Goal: Information Seeking & Learning: Understand process/instructions

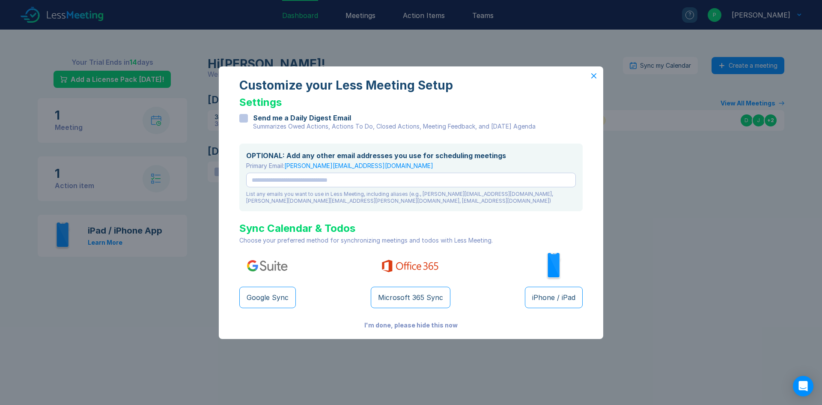
click at [593, 76] on icon at bounding box center [594, 75] width 5 height 5
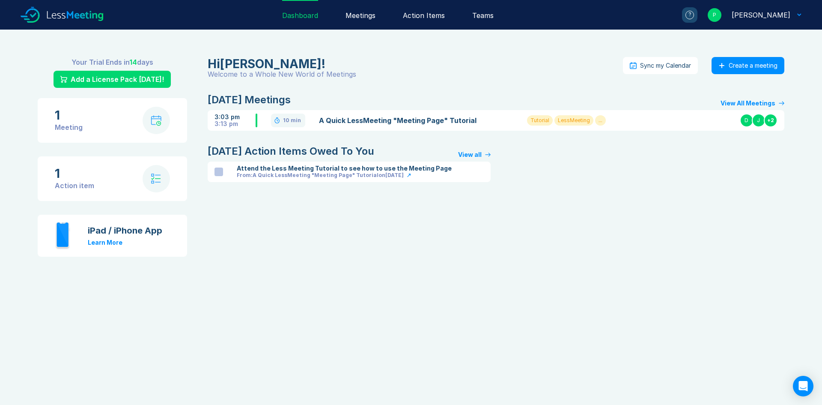
click at [436, 122] on link "A Quick LessMeeting "Meeting Page" Tutorial" at bounding box center [413, 120] width 188 height 10
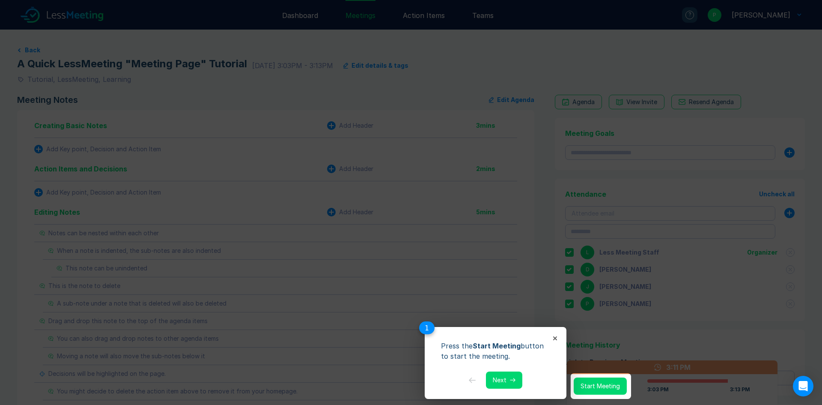
click at [508, 383] on button "Next" at bounding box center [504, 379] width 36 height 17
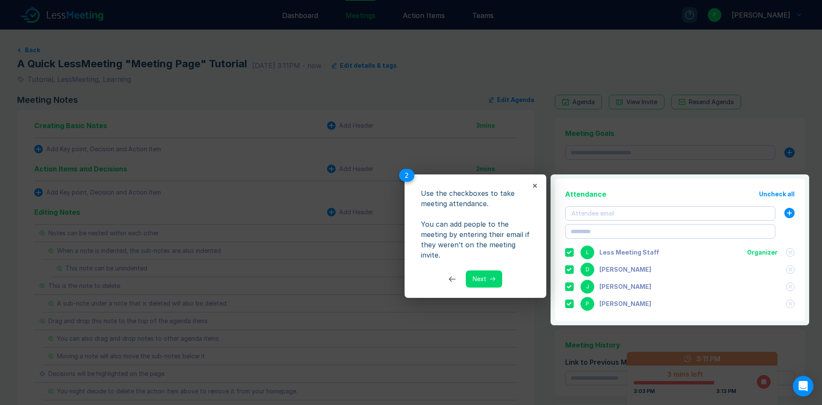
click at [485, 279] on button "Next" at bounding box center [484, 278] width 36 height 17
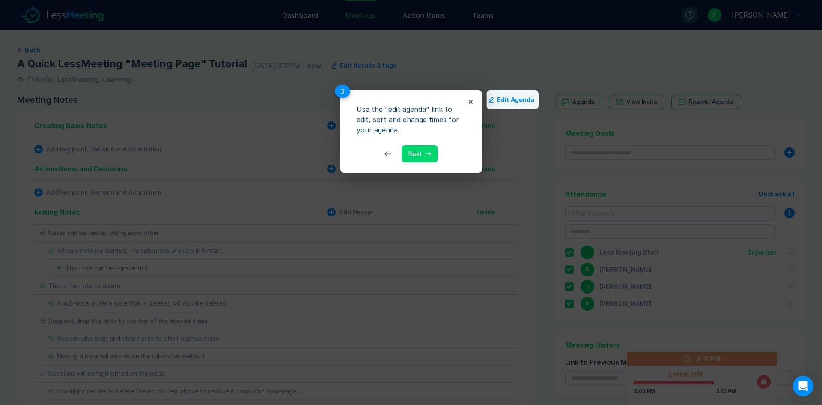
click at [427, 157] on button "Next" at bounding box center [420, 153] width 36 height 17
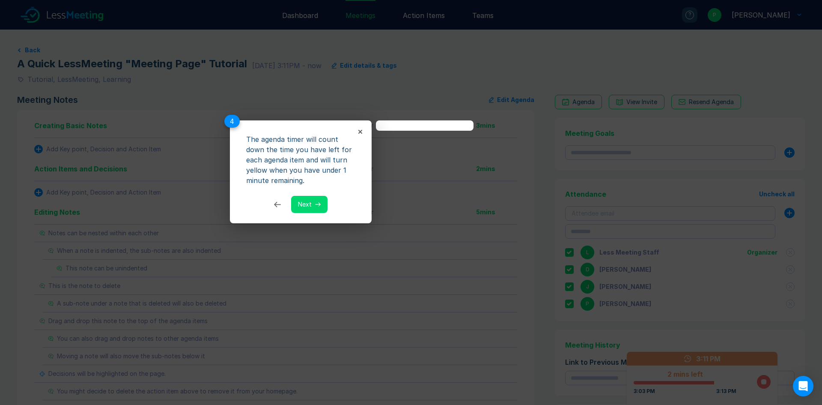
click at [312, 208] on button "Next" at bounding box center [309, 204] width 36 height 17
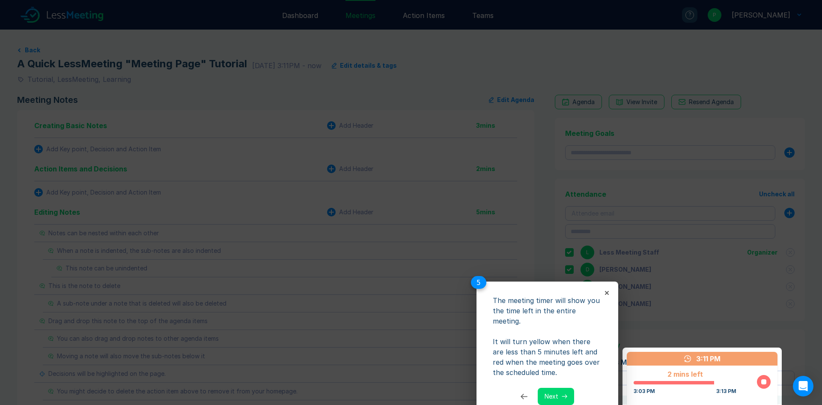
click at [559, 388] on button "Next" at bounding box center [556, 396] width 36 height 17
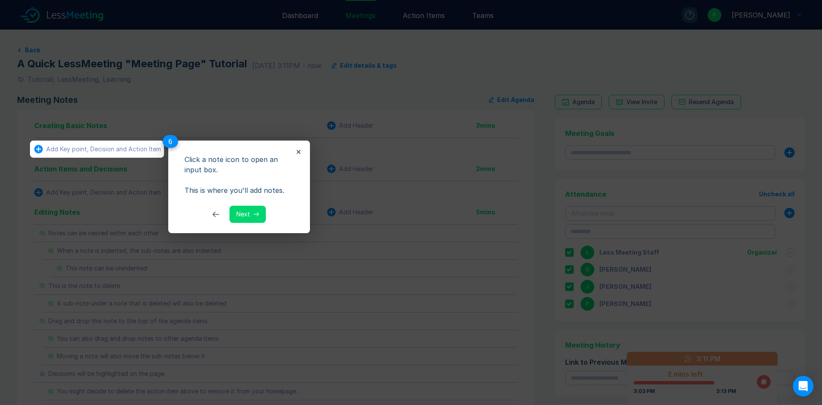
click at [250, 212] on button "Next" at bounding box center [248, 214] width 36 height 17
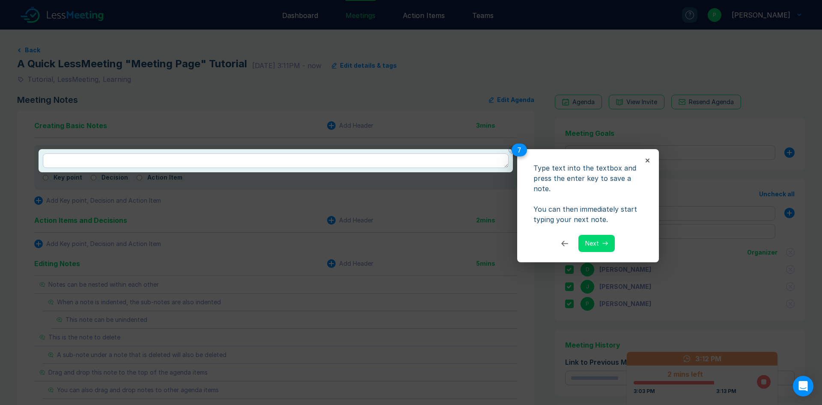
click at [595, 249] on button "Next" at bounding box center [597, 243] width 36 height 17
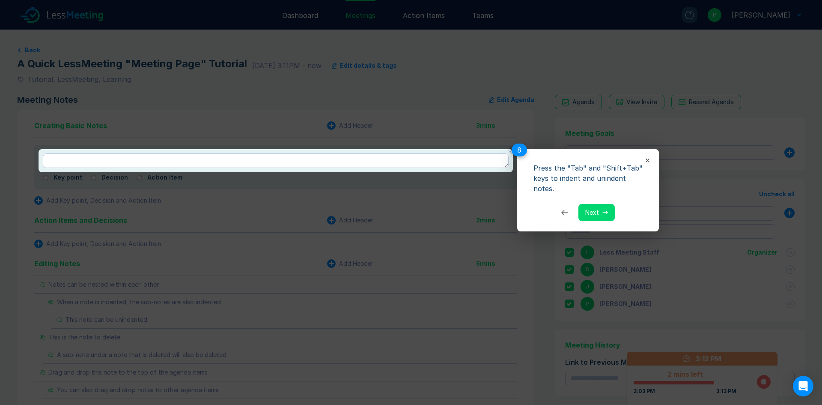
click at [592, 212] on button "Next" at bounding box center [597, 212] width 36 height 17
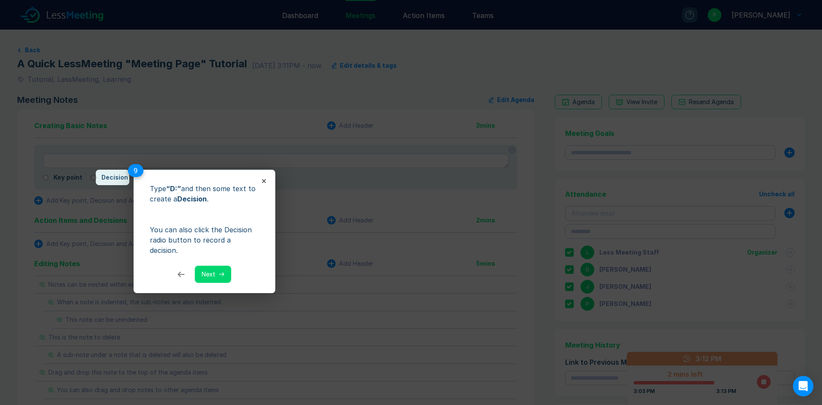
click at [212, 266] on button "Next" at bounding box center [213, 274] width 36 height 17
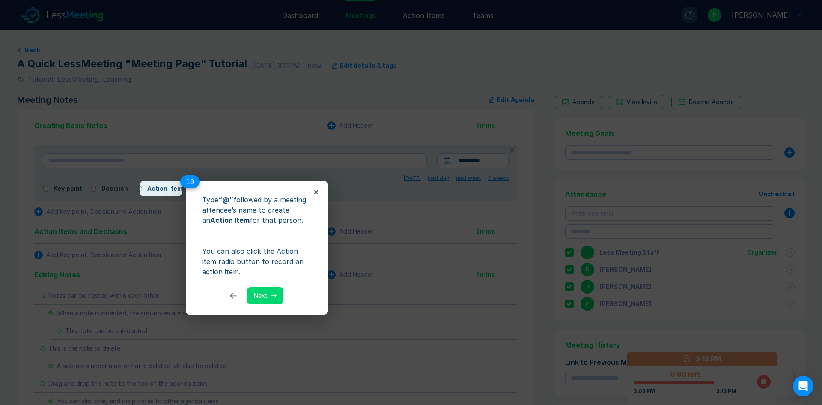
click at [257, 296] on button "Next" at bounding box center [265, 295] width 36 height 17
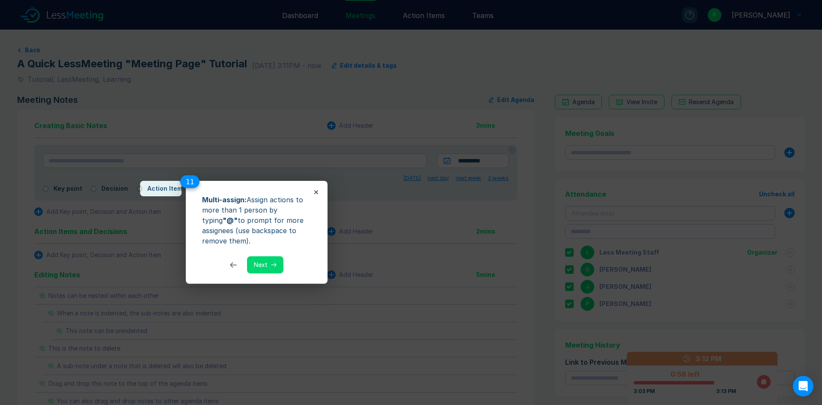
click at [266, 268] on button "Next" at bounding box center [265, 264] width 36 height 17
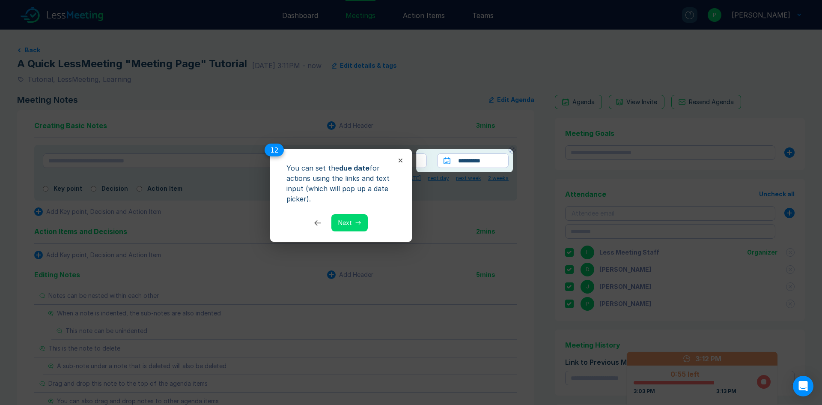
click at [343, 224] on button "Next" at bounding box center [350, 222] width 36 height 17
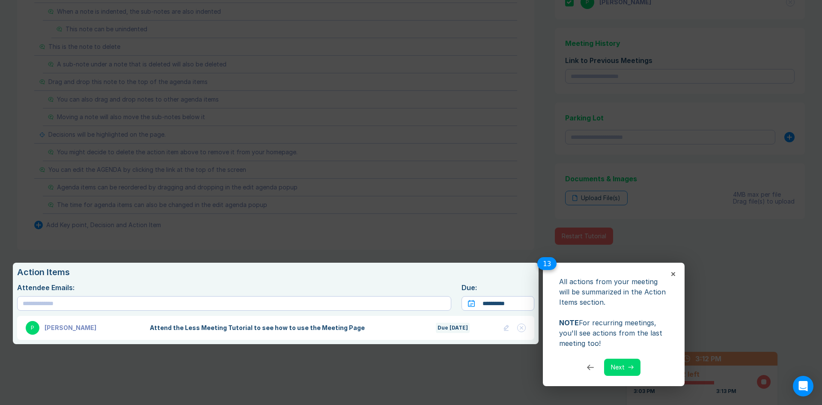
click at [620, 366] on button "Next" at bounding box center [622, 367] width 36 height 17
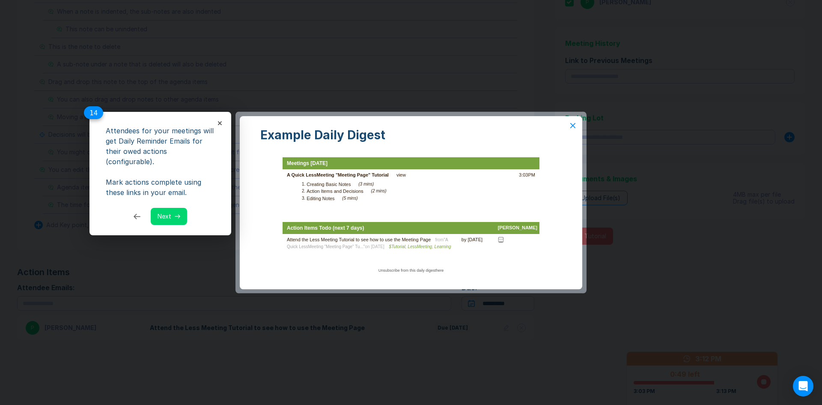
click at [161, 208] on button "Next" at bounding box center [169, 216] width 36 height 17
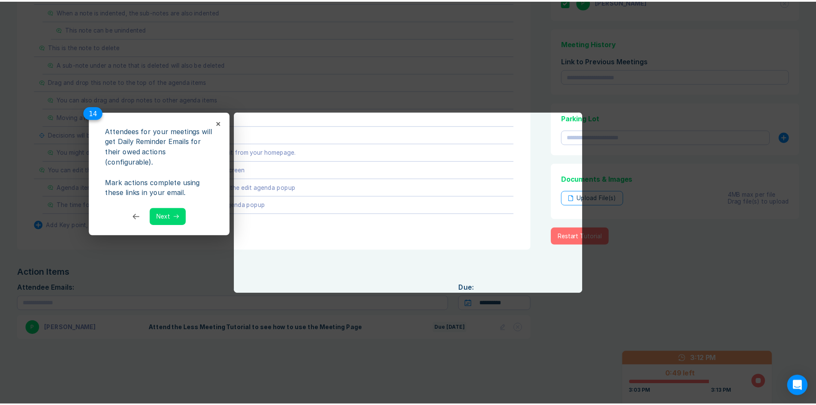
scroll to position [53, 0]
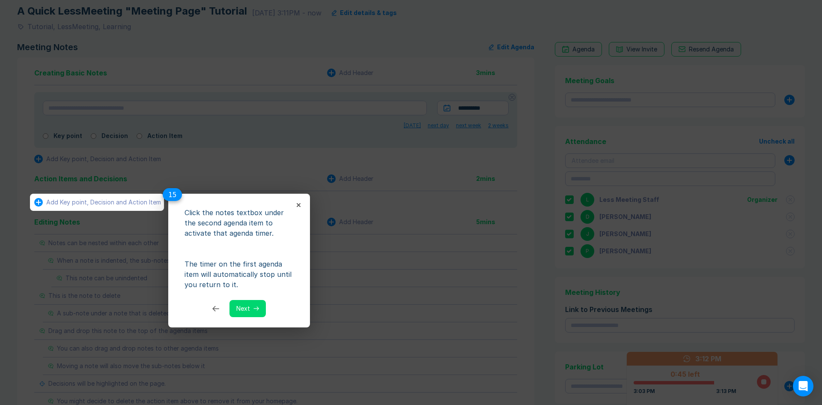
click at [250, 311] on button "Next" at bounding box center [248, 308] width 36 height 17
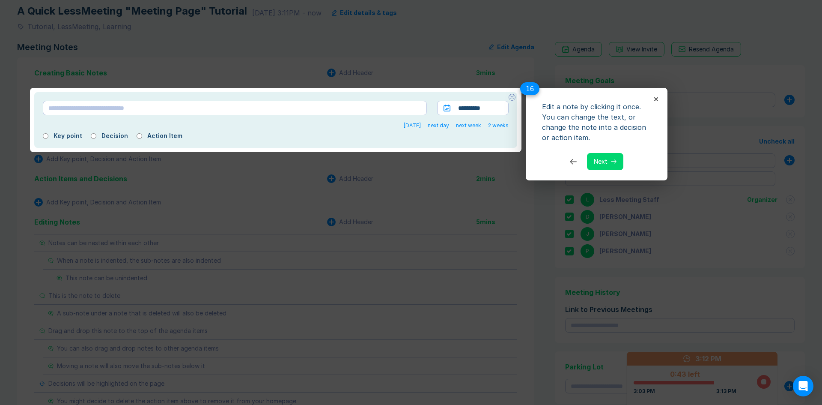
click at [610, 166] on button "Next" at bounding box center [605, 161] width 36 height 17
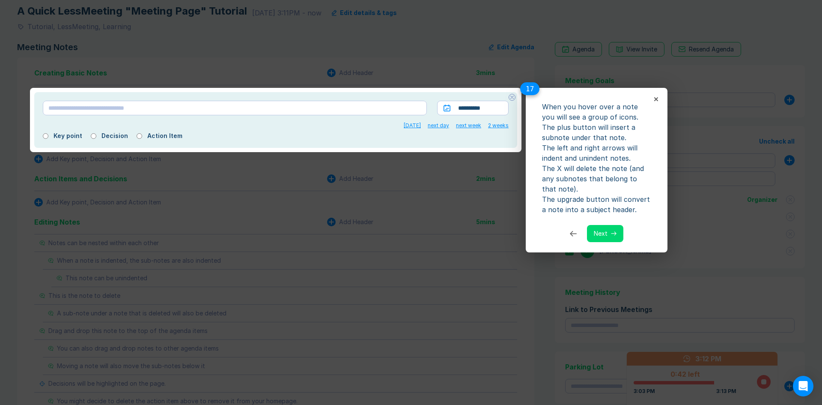
click at [608, 233] on button "Next" at bounding box center [605, 233] width 36 height 17
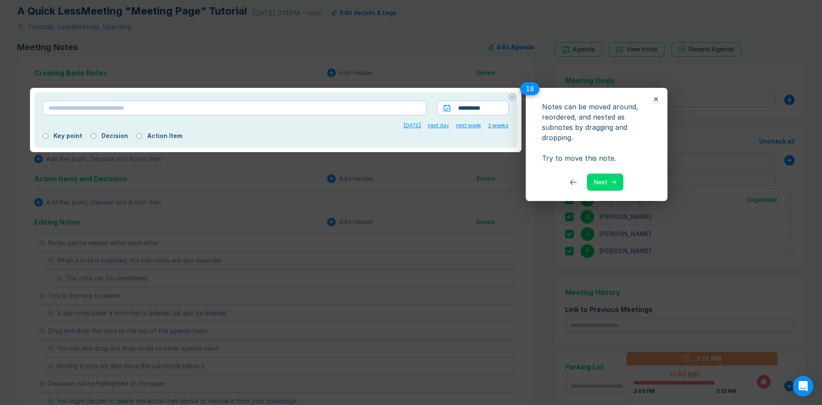
click at [608, 186] on button "Next" at bounding box center [605, 181] width 36 height 17
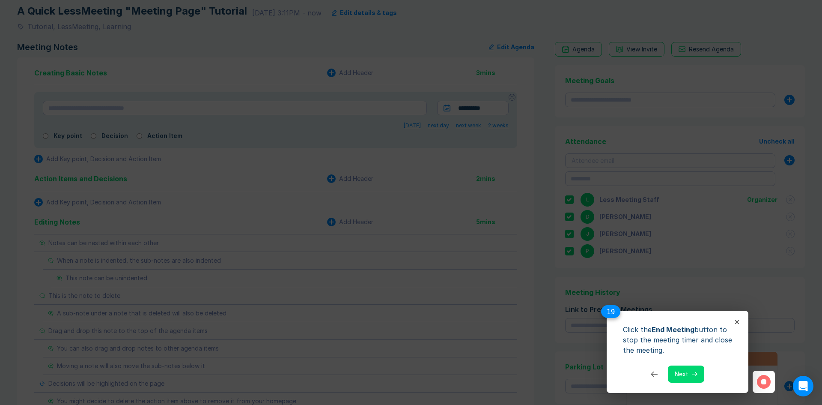
click at [682, 372] on button "Next" at bounding box center [686, 373] width 36 height 17
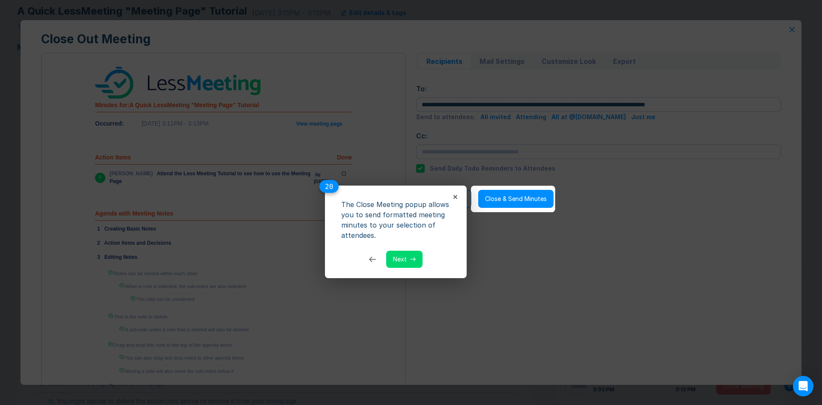
click at [407, 262] on button "Next" at bounding box center [404, 259] width 36 height 17
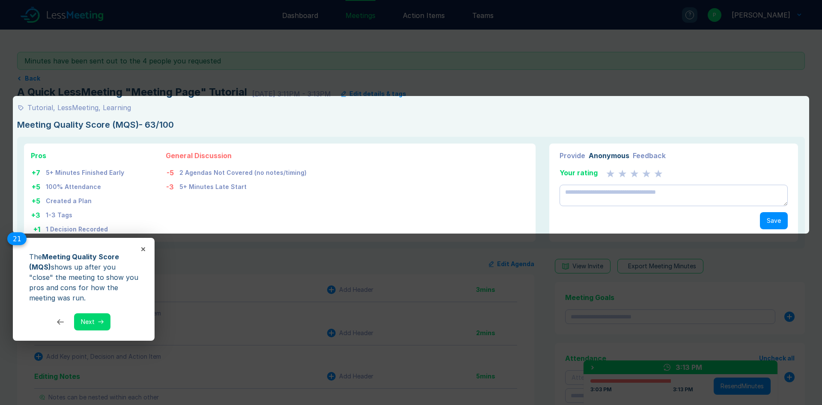
type textarea "*"
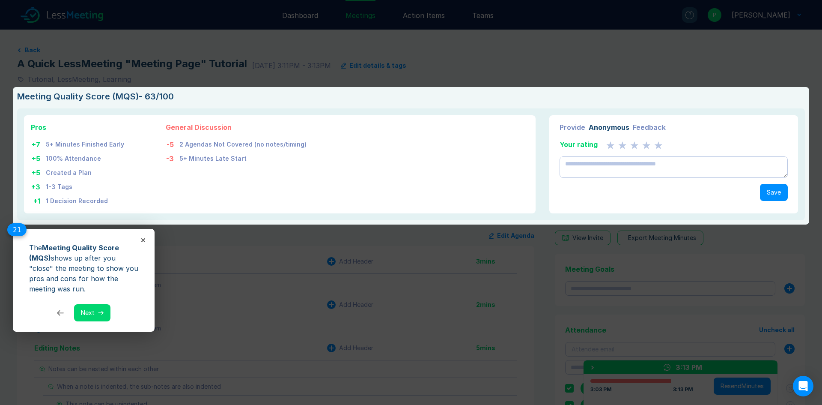
click at [78, 322] on div "The Meeting Quality Score (MQS) shows up after you "close" the meeting to show …" at bounding box center [84, 280] width 142 height 103
click at [91, 310] on button "Next" at bounding box center [92, 312] width 36 height 17
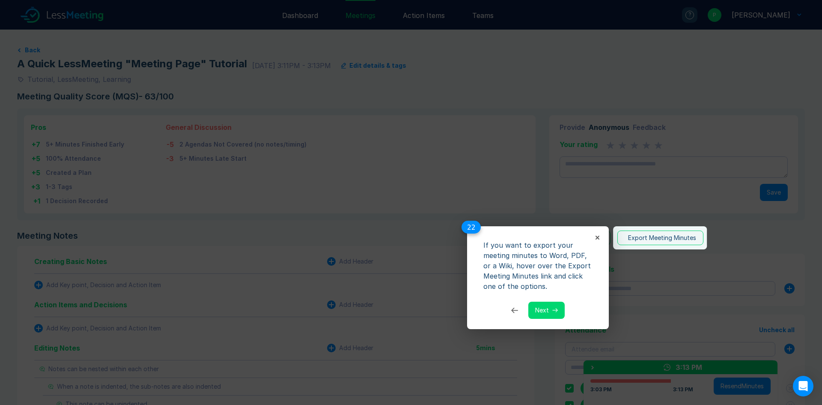
click at [549, 312] on button "Next" at bounding box center [547, 310] width 36 height 17
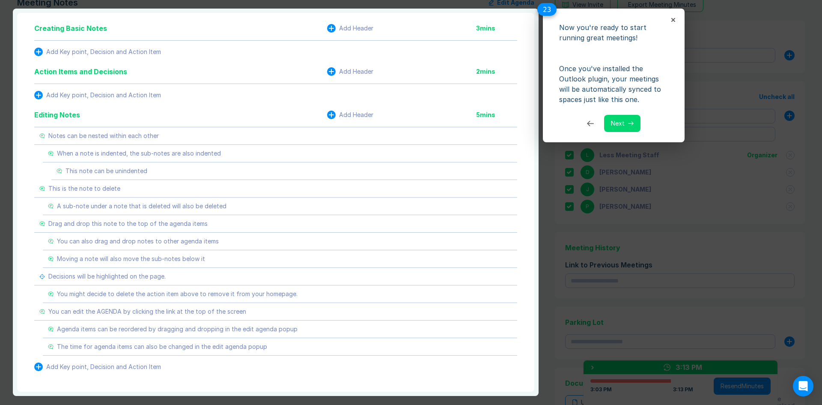
click at [622, 125] on button "Next" at bounding box center [622, 123] width 36 height 17
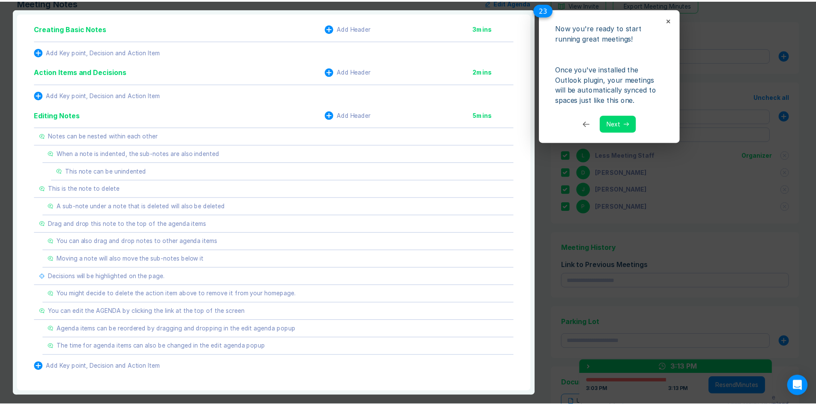
scroll to position [375, 0]
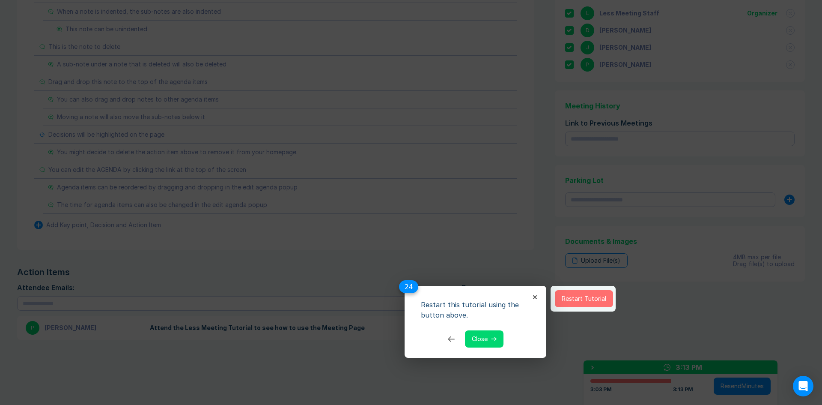
click at [483, 341] on button "Close" at bounding box center [484, 338] width 39 height 17
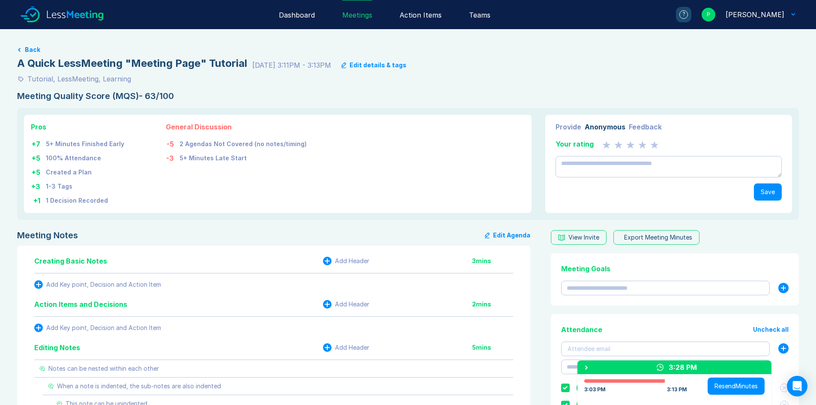
scroll to position [0, 0]
